Goal: Task Accomplishment & Management: Manage account settings

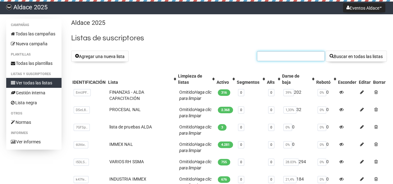
click at [303, 58] on input "text" at bounding box center [291, 56] width 68 height 10
paste input "mmartinez@titanhoods.com.mx"
type input "mmartinez@titanhoods.com.mx"
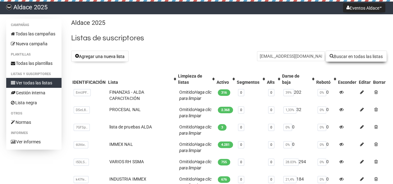
click at [337, 56] on font "Buscar en todas las listas" at bounding box center [358, 56] width 49 height 5
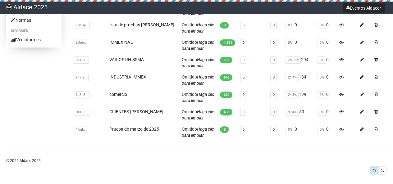
scroll to position [104, 0]
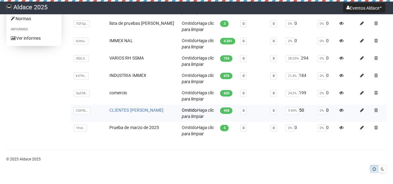
click at [127, 108] on font "CLIENTES ALDA" at bounding box center [136, 110] width 54 height 5
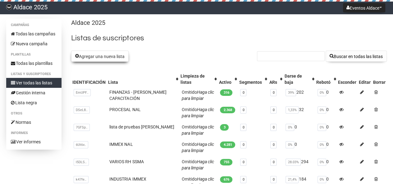
click at [98, 55] on font "Agregar una nueva lista" at bounding box center [102, 56] width 46 height 5
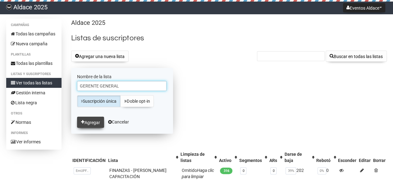
type input "GERENTE GENERAL"
click at [91, 122] on font "Agregar" at bounding box center [93, 122] width 16 height 5
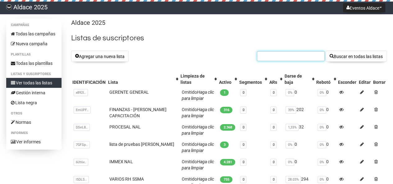
click at [291, 59] on input "text" at bounding box center [291, 56] width 68 height 10
type input "NSNA"
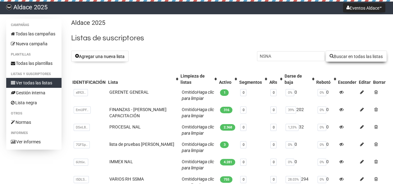
click at [336, 57] on font "Buscar en todas las listas" at bounding box center [358, 56] width 49 height 5
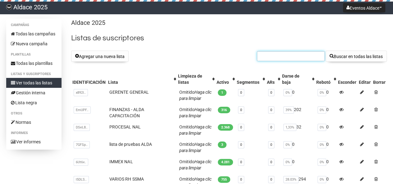
click at [288, 59] on input "text" at bounding box center [291, 56] width 68 height 10
paste input "[PERSON_NAME][EMAIL_ADDRESS][DOMAIN_NAME]"
type input "samantha.delagarzaocanas@dematic.com"
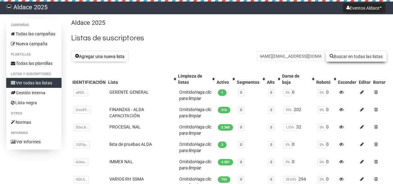
click at [335, 56] on font "Buscar en todas las listas" at bounding box center [358, 56] width 49 height 5
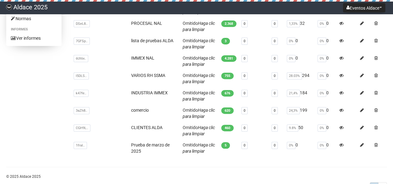
scroll to position [105, 0]
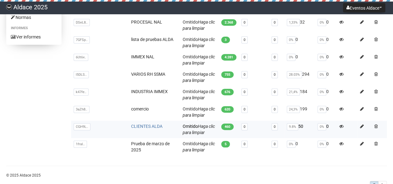
click at [159, 126] on font "CLIENTES [PERSON_NAME]" at bounding box center [146, 126] width 31 height 5
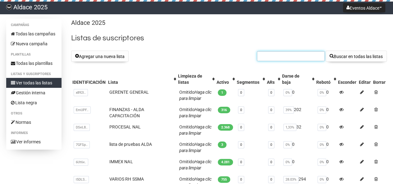
click at [287, 60] on input "text" at bounding box center [291, 56] width 68 height 10
paste input "[EMAIL_ADDRESS][PERSON_NAME][PERSON_NAME][DOMAIN_NAME]"
type input "[EMAIL_ADDRESS][PERSON_NAME][PERSON_NAME][DOMAIN_NAME]"
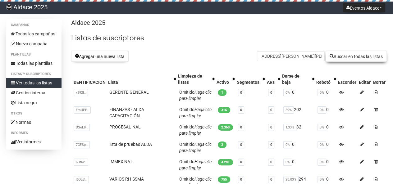
click at [356, 56] on font "Buscar en todas las listas" at bounding box center [358, 56] width 49 height 5
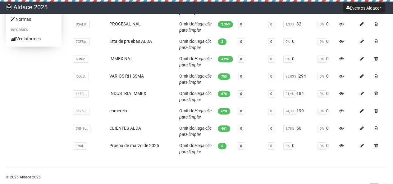
scroll to position [110, 0]
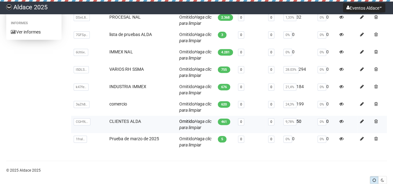
click at [117, 117] on td "CLIENTES ALDA" at bounding box center [142, 124] width 70 height 17
click at [119, 119] on font "CLIENTES ALDA" at bounding box center [124, 121] width 31 height 5
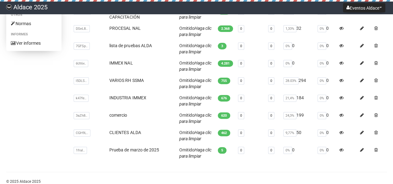
scroll to position [121, 0]
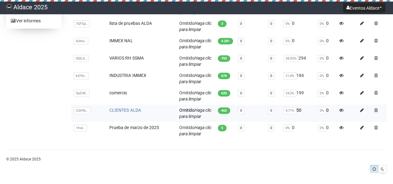
click at [124, 109] on font "CLIENTES ALDA" at bounding box center [124, 110] width 31 height 5
